Goal: Task Accomplishment & Management: Use online tool/utility

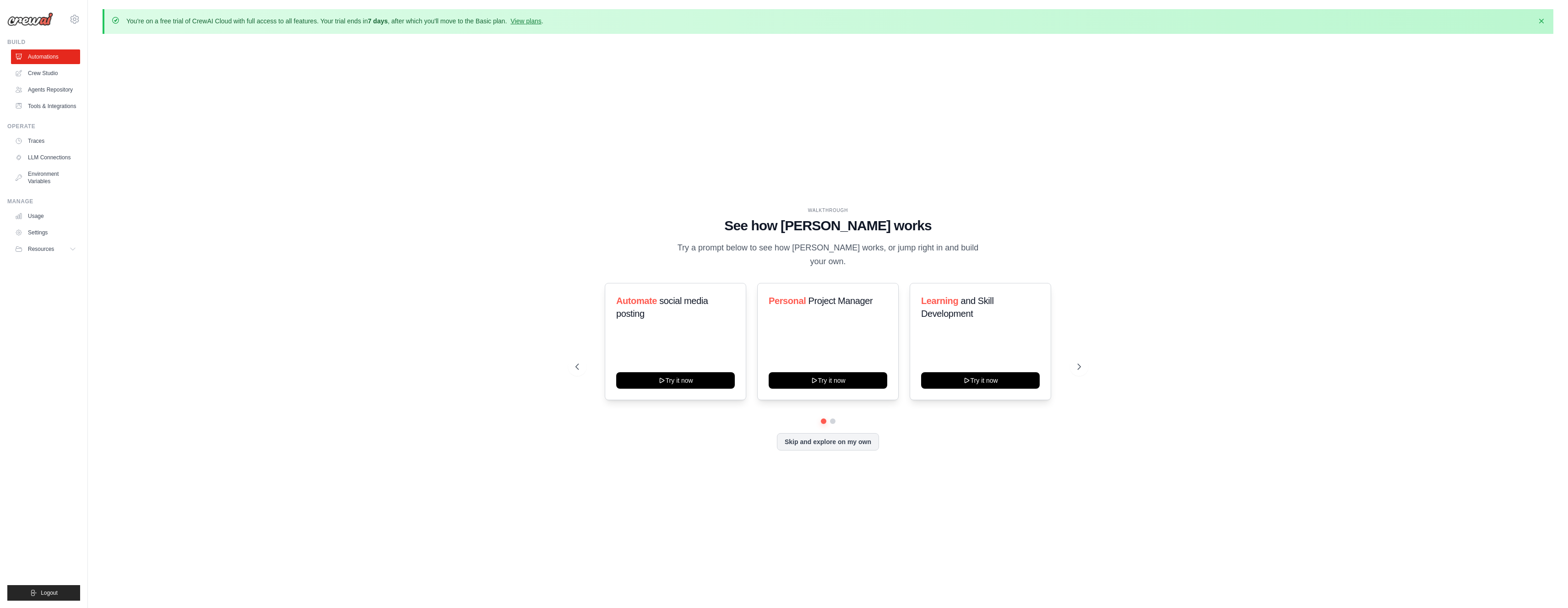
click at [342, 318] on div "WALKTHROUGH See how [PERSON_NAME] works Try a prompt below to see how [PERSON_N…" at bounding box center [827, 336] width 1451 height 590
click at [824, 374] on button "Try it now" at bounding box center [828, 379] width 119 height 16
click at [530, 22] on link "View plans" at bounding box center [526, 21] width 31 height 8
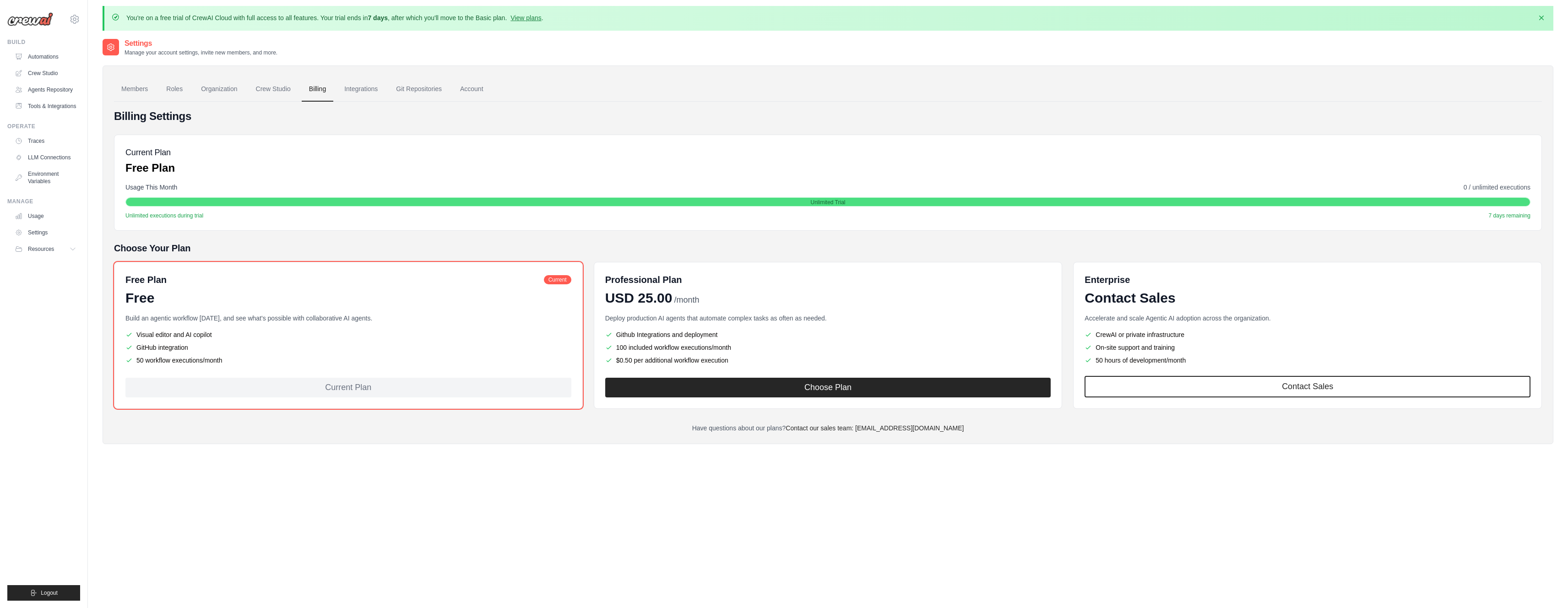
scroll to position [3, 0]
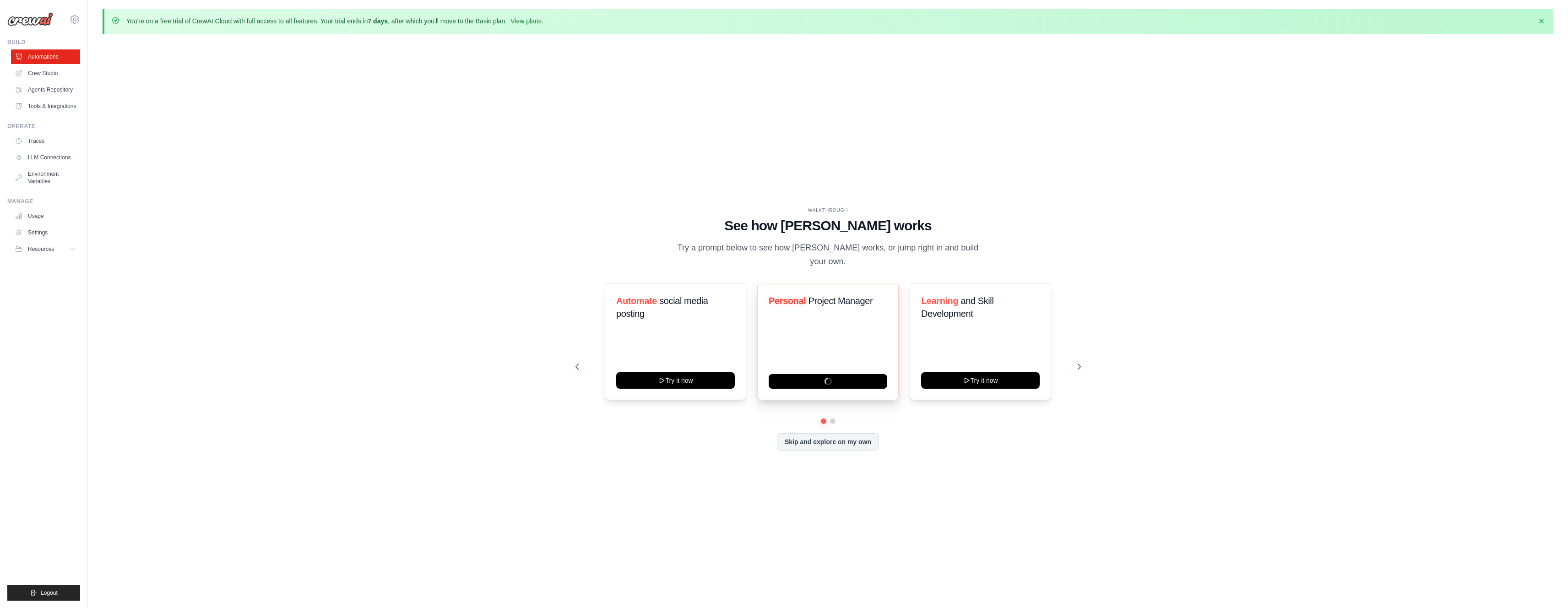
click at [824, 320] on div "Personal Project Manager" at bounding box center [827, 342] width 141 height 117
click at [1070, 363] on button at bounding box center [1078, 366] width 18 height 18
click at [1075, 363] on icon at bounding box center [1080, 367] width 9 height 9
click at [580, 359] on button at bounding box center [577, 366] width 18 height 18
click at [535, 22] on link "View plans" at bounding box center [526, 21] width 31 height 8
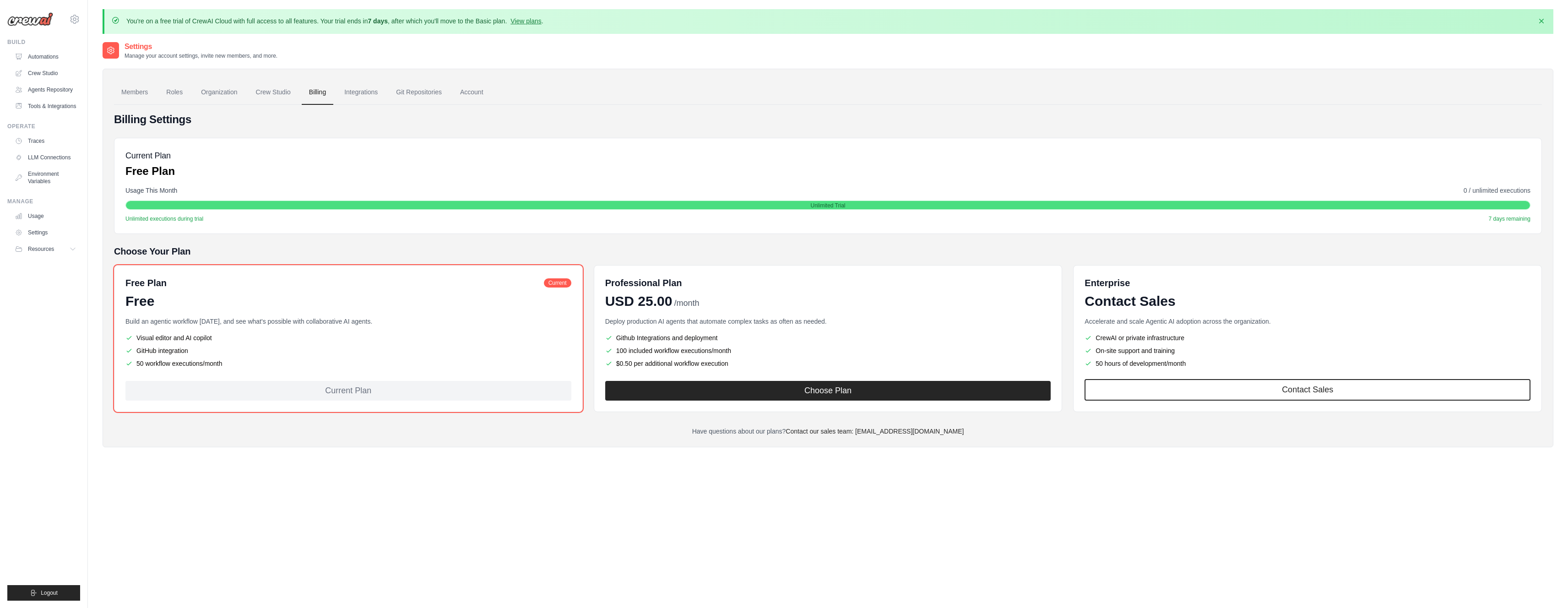
click at [34, 27] on div "growthgao@gmail.com Settings" at bounding box center [44, 15] width 73 height 29
click at [37, 16] on img at bounding box center [30, 19] width 46 height 14
click at [137, 92] on link "Members" at bounding box center [134, 92] width 41 height 25
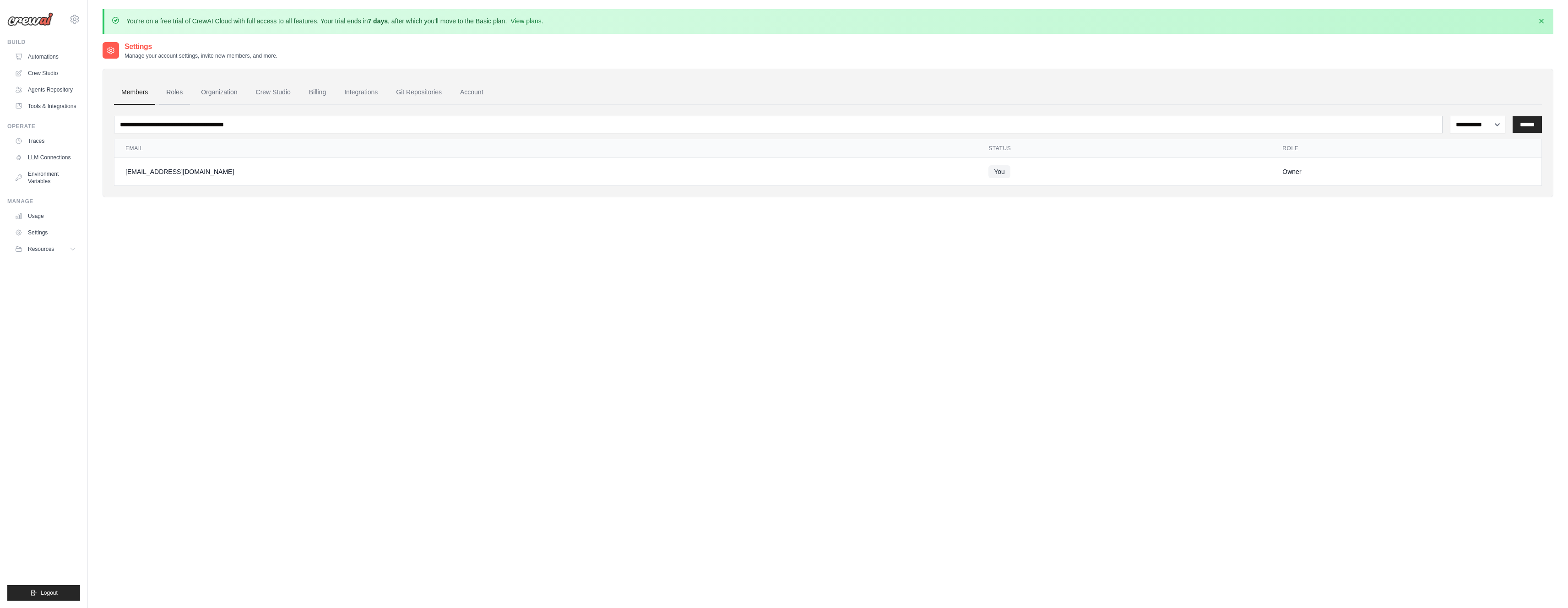
click at [183, 96] on link "Roles" at bounding box center [174, 92] width 31 height 25
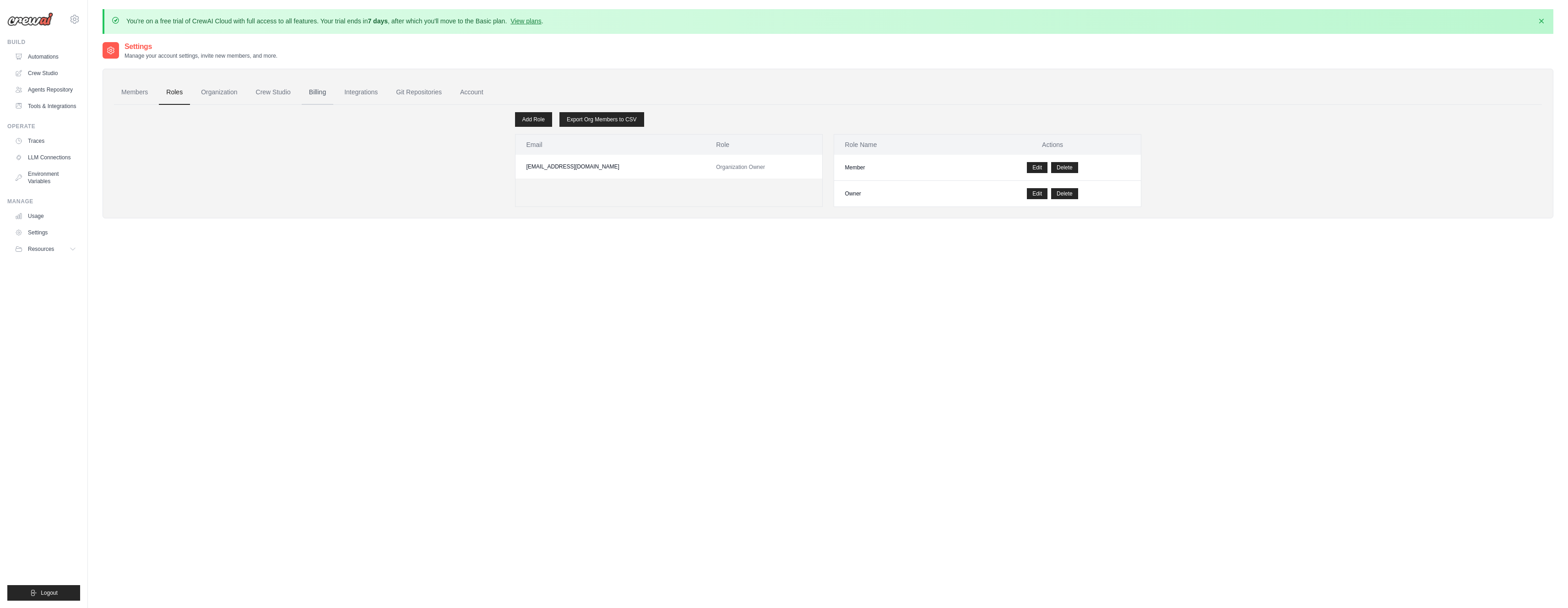
click at [319, 99] on link "Billing" at bounding box center [317, 92] width 32 height 25
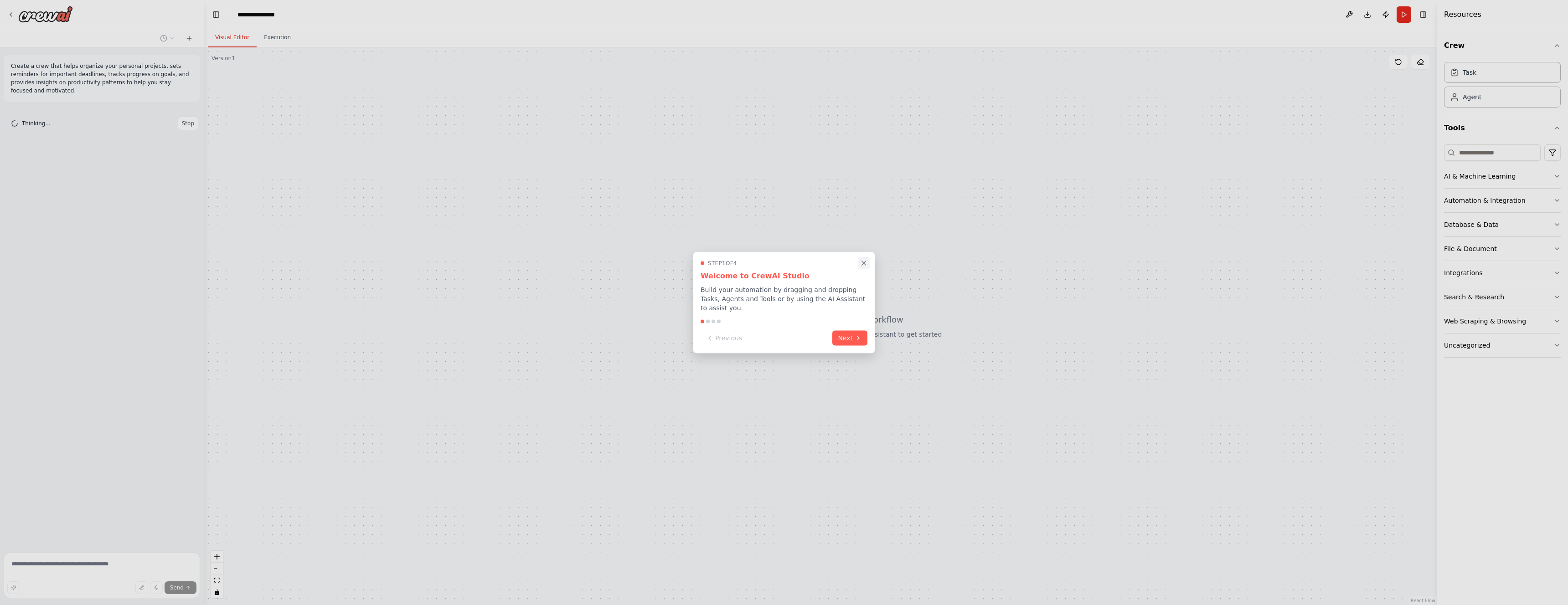
click at [866, 263] on icon "Close walkthrough" at bounding box center [864, 263] width 9 height 9
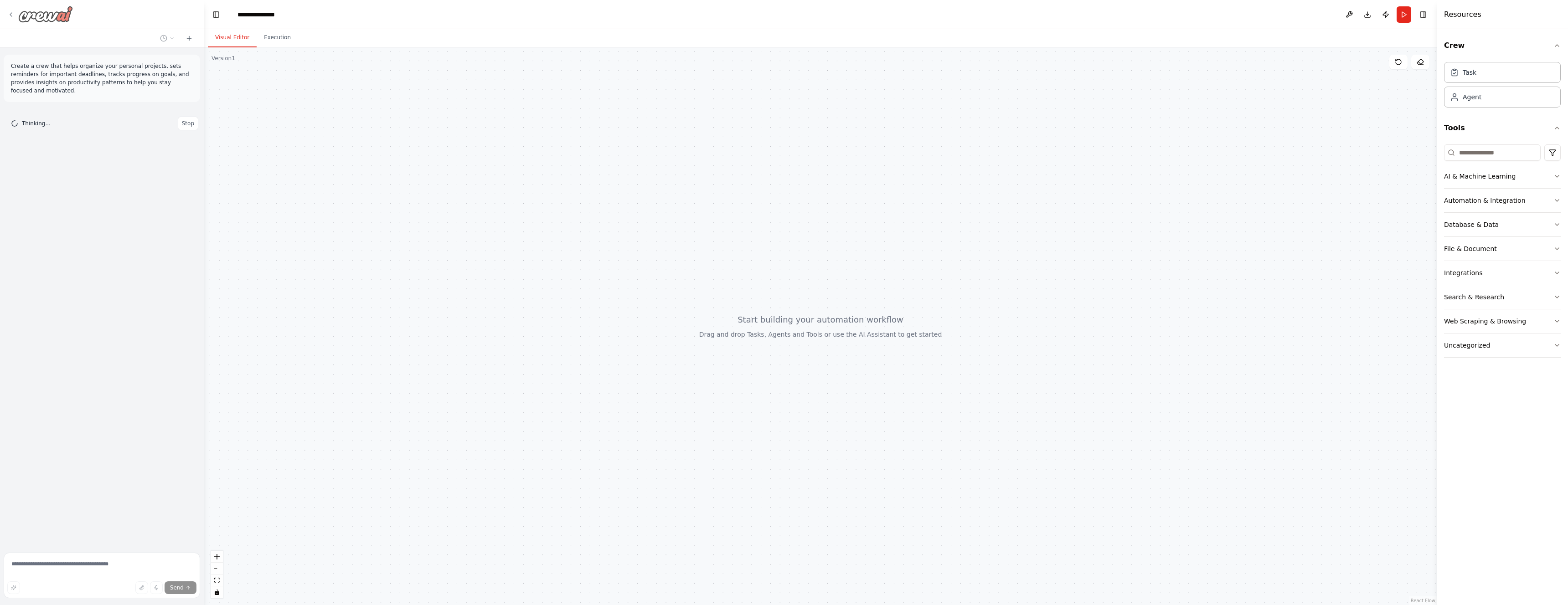
click at [12, 13] on icon at bounding box center [11, 15] width 8 height 8
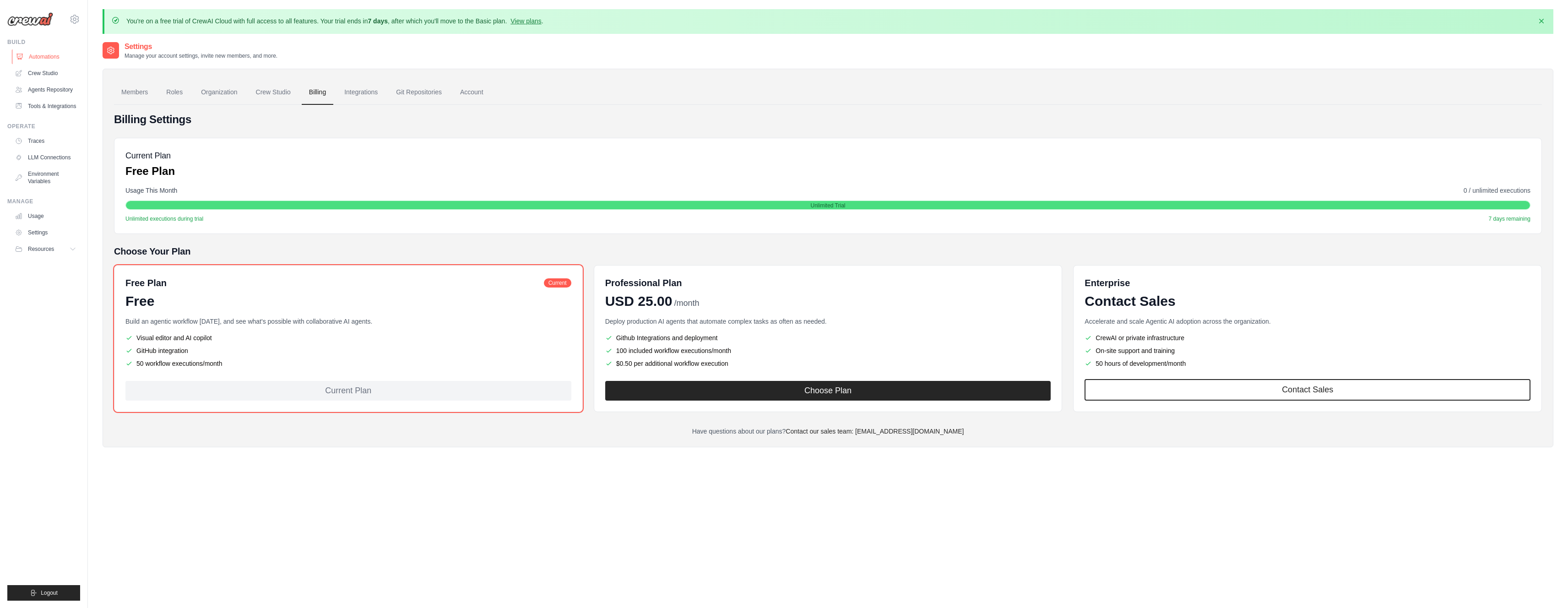
click at [46, 58] on link "Automations" at bounding box center [46, 56] width 69 height 15
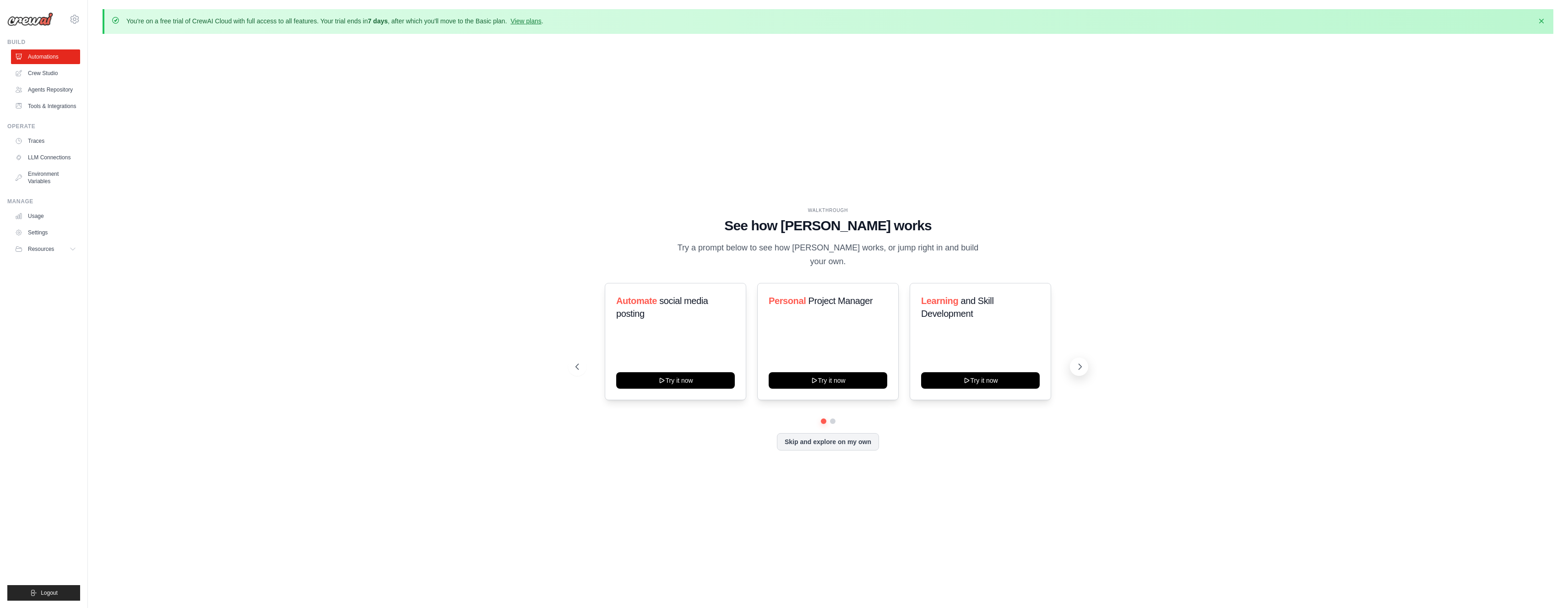
click at [1082, 363] on icon at bounding box center [1080, 367] width 9 height 9
click at [829, 373] on button "Try it now" at bounding box center [828, 379] width 119 height 16
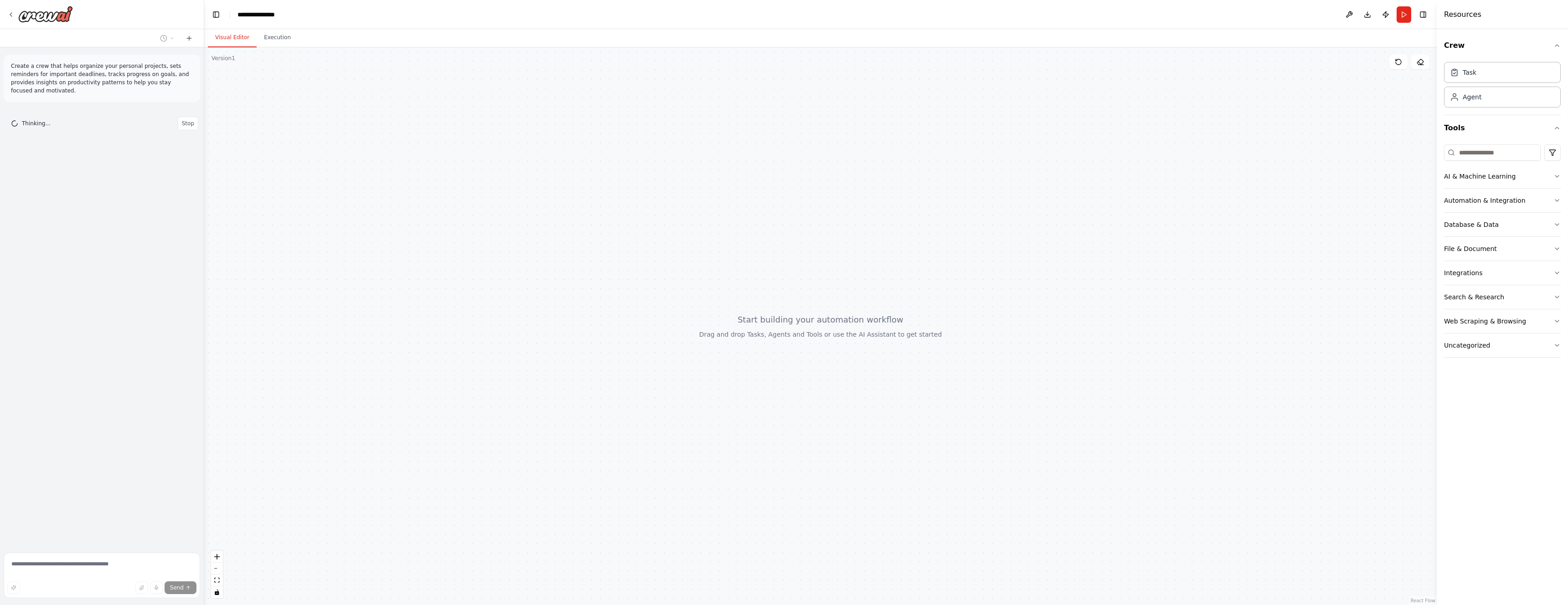
drag, startPoint x: 309, startPoint y: 14, endPoint x: 278, endPoint y: 18, distance: 31.3
click at [309, 14] on header "**********" at bounding box center [820, 15] width 1233 height 29
click at [260, 12] on div "**********" at bounding box center [261, 15] width 47 height 9
click at [286, 14] on div "**********" at bounding box center [272, 15] width 69 height 9
click at [293, 13] on div "**********" at bounding box center [272, 15] width 69 height 9
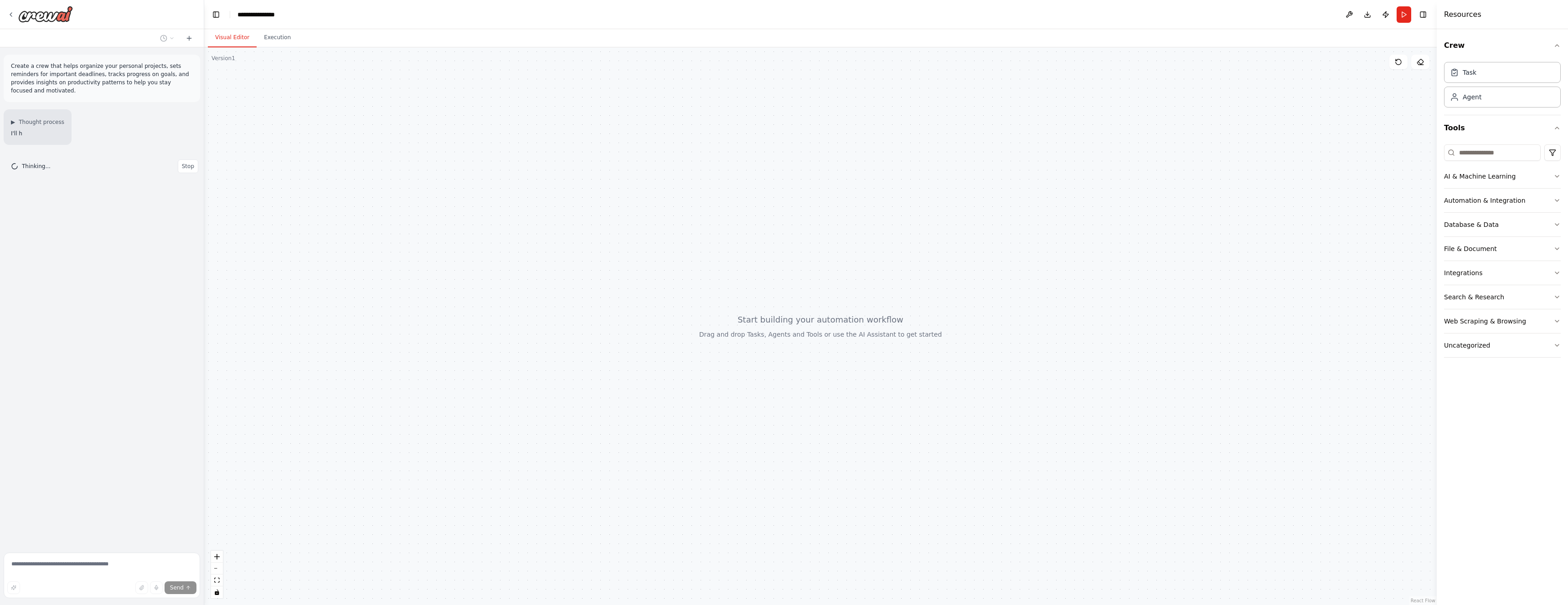
click at [293, 13] on div "**********" at bounding box center [272, 15] width 69 height 9
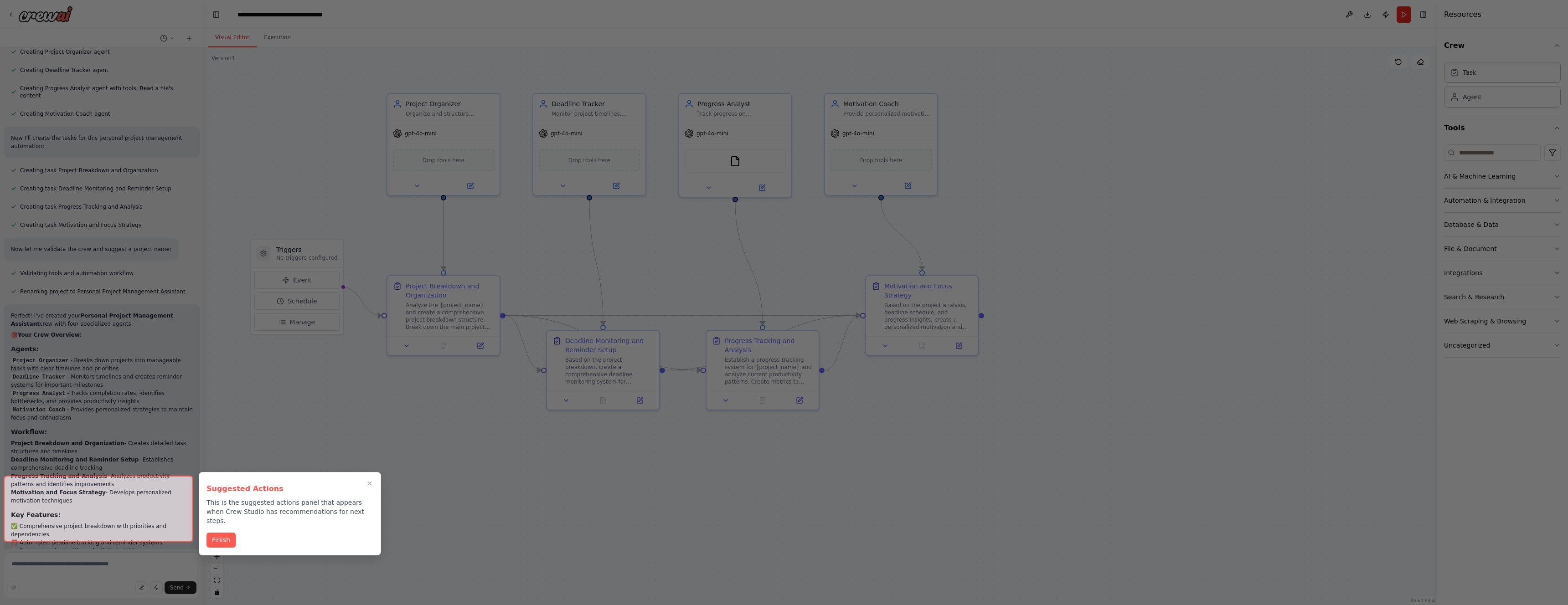
scroll to position [632, 0]
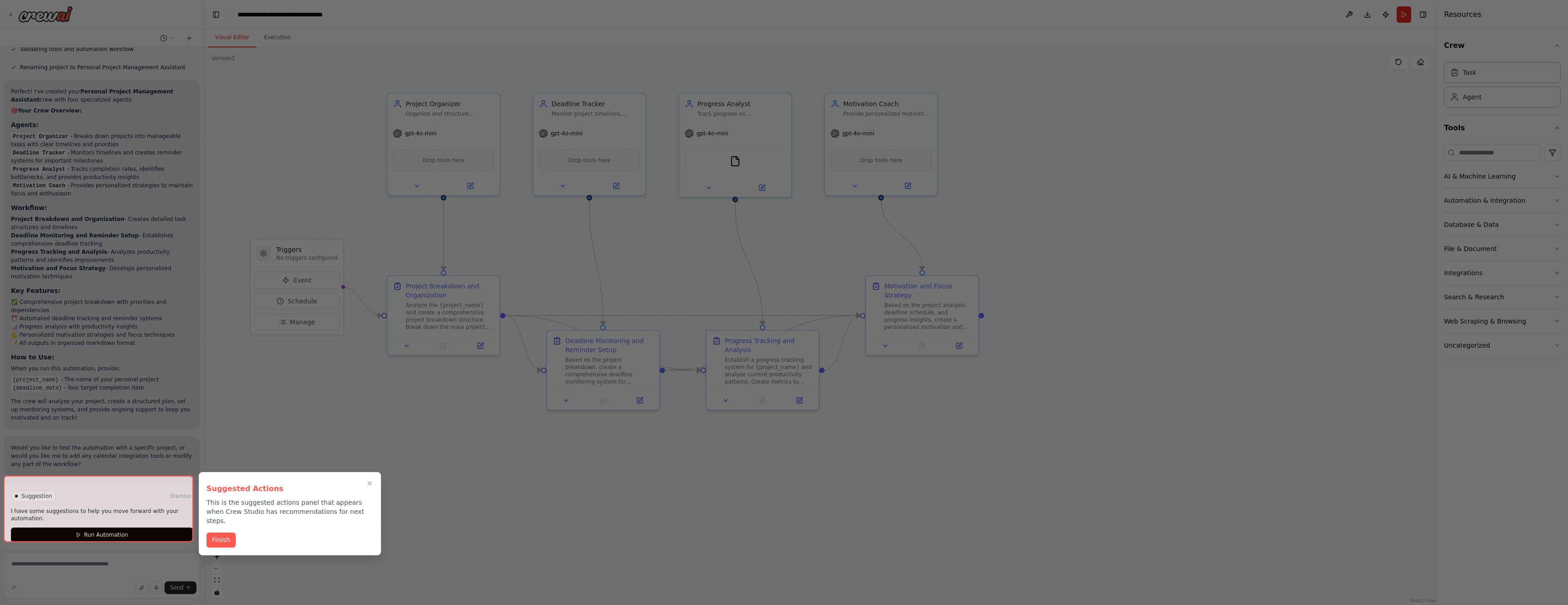
click at [358, 488] on h3 "Suggested Actions" at bounding box center [290, 488] width 167 height 11
click at [369, 485] on icon "Close walkthrough" at bounding box center [369, 483] width 9 height 9
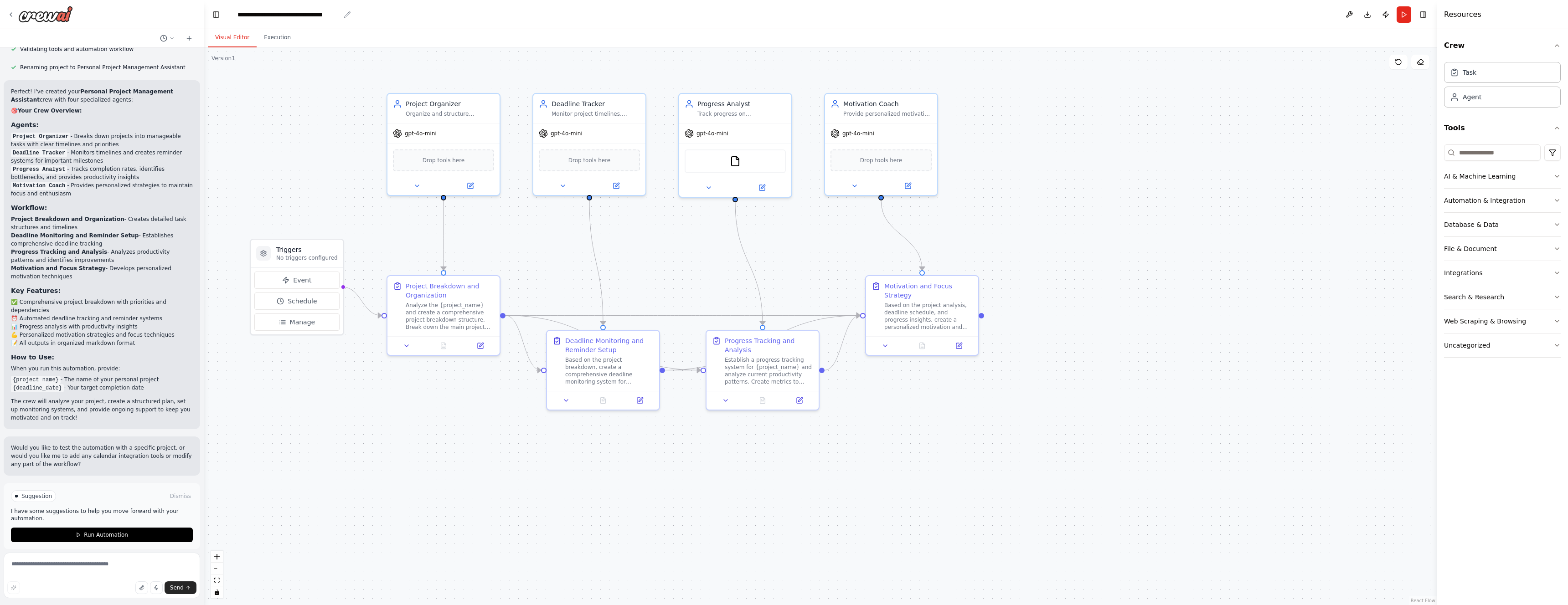
click at [315, 15] on div "**********" at bounding box center [289, 15] width 103 height 9
click at [285, 135] on div ".deletable-edge-delete-btn { width: 20px; height: 20px; border: 0px solid #ffff…" at bounding box center [820, 326] width 1233 height 558
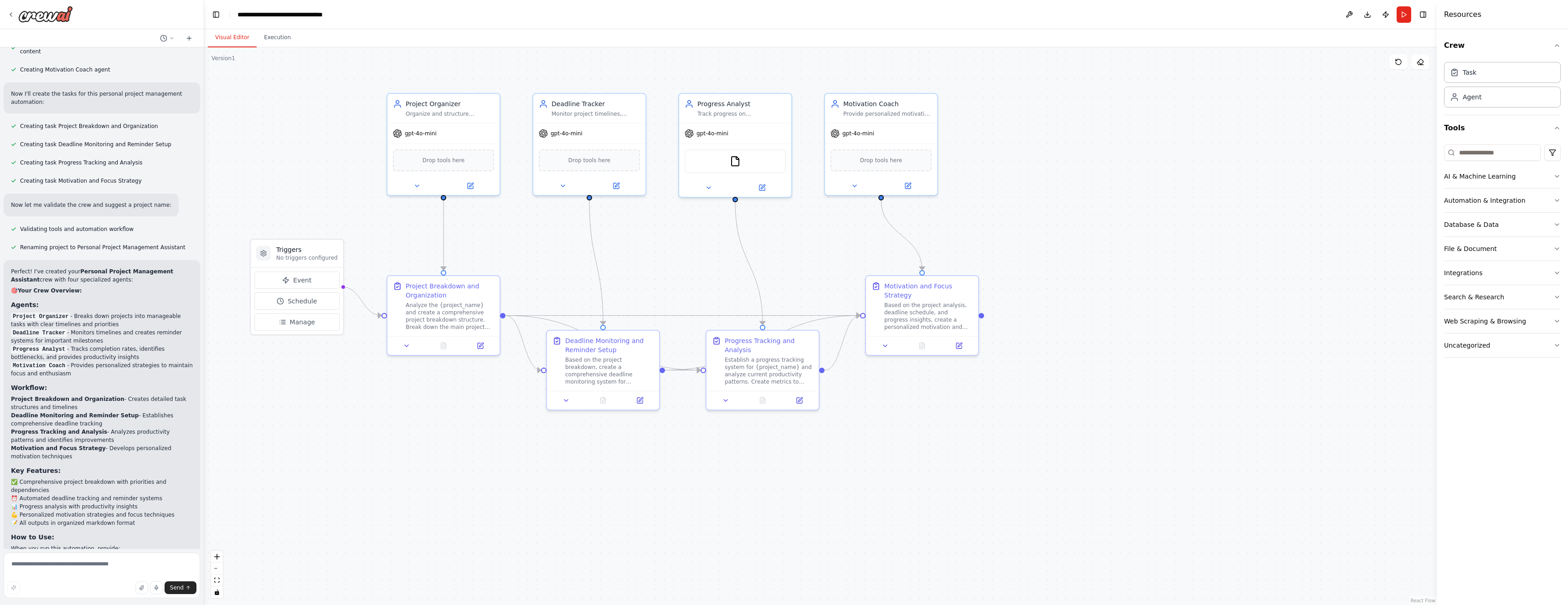
scroll to position [451, 0]
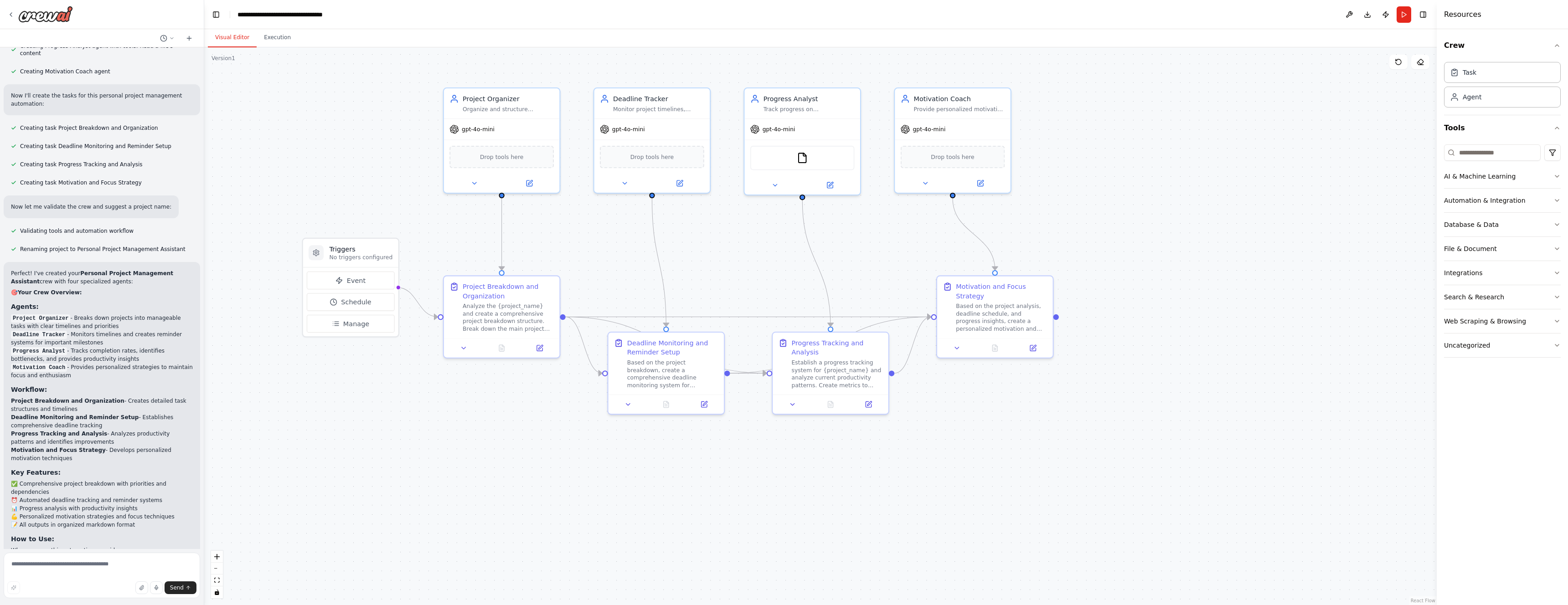
drag, startPoint x: 290, startPoint y: 432, endPoint x: 357, endPoint y: 438, distance: 67.3
click at [357, 438] on div ".deletable-edge-delete-btn { width: 20px; height: 20px; border: 0px solid #ffff…" at bounding box center [820, 326] width 1233 height 558
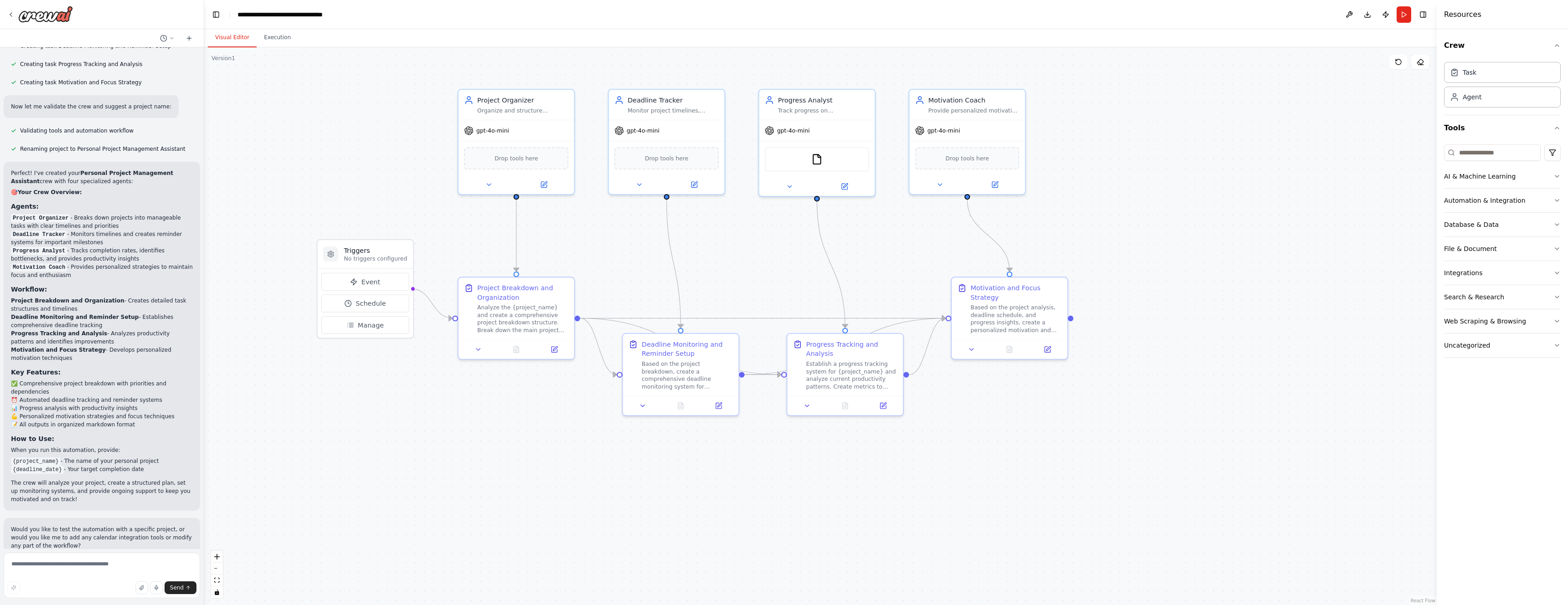
scroll to position [632, 0]
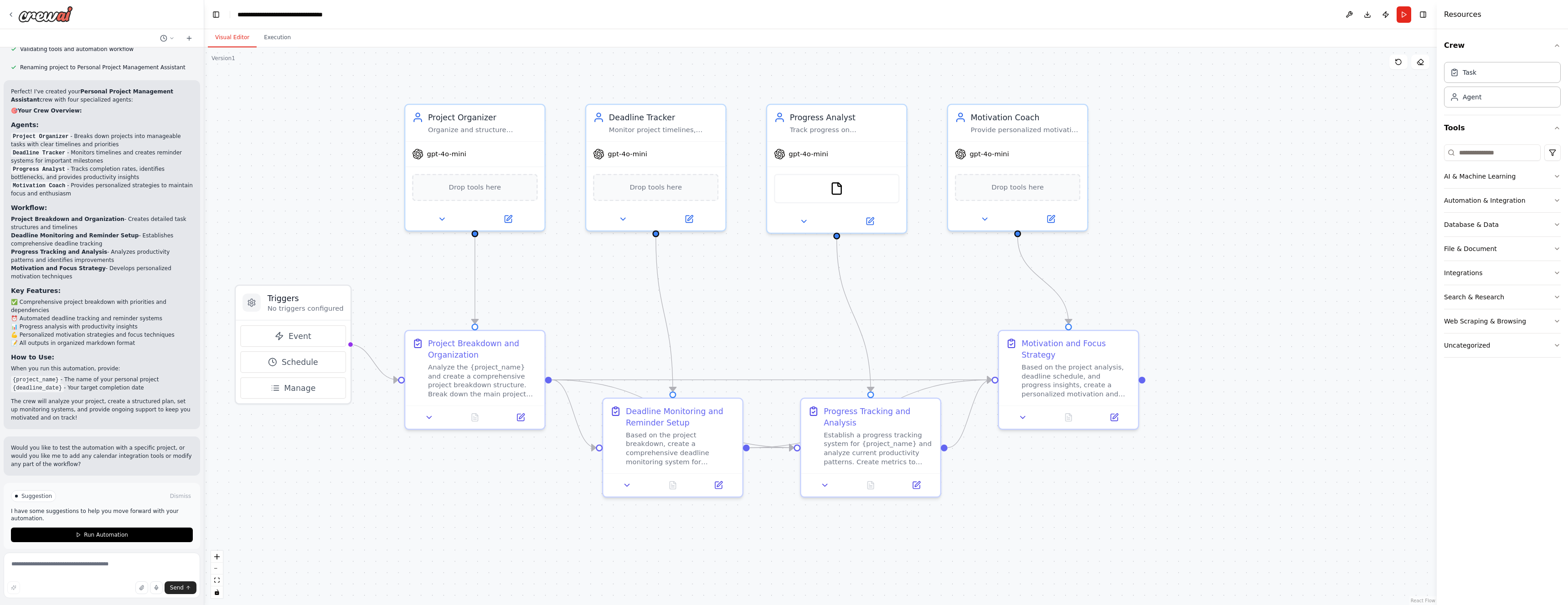
drag, startPoint x: 1104, startPoint y: 442, endPoint x: 1143, endPoint y: 474, distance: 50.4
click at [1183, 522] on div ".deletable-edge-delete-btn { width: 20px; height: 20px; border: 0px solid #ffff…" at bounding box center [820, 326] width 1233 height 558
click at [478, 190] on span "Drop tools here" at bounding box center [474, 184] width 52 height 11
